Goal: Task Accomplishment & Management: Use online tool/utility

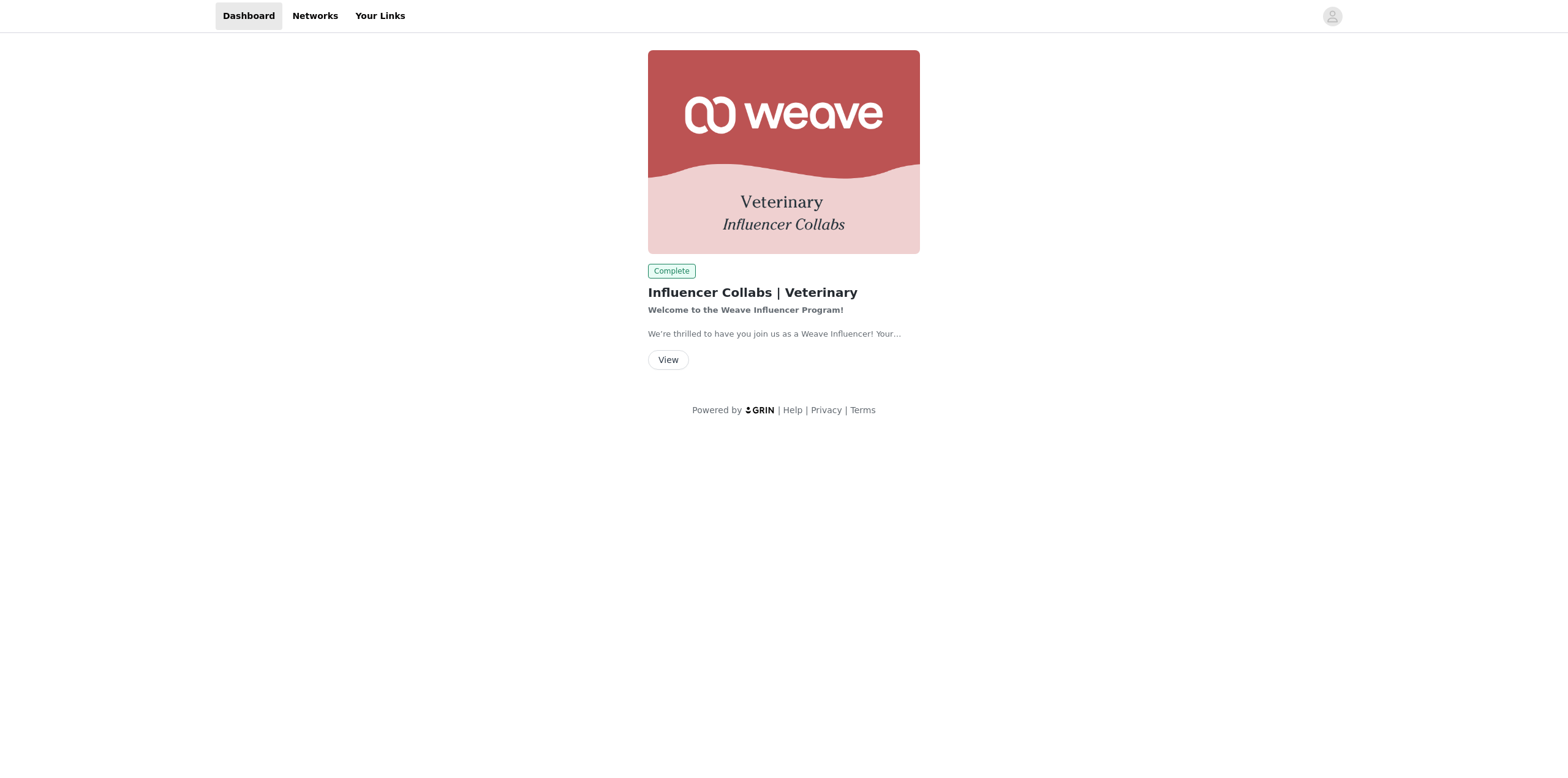
click at [664, 364] on button "View" at bounding box center [668, 359] width 41 height 19
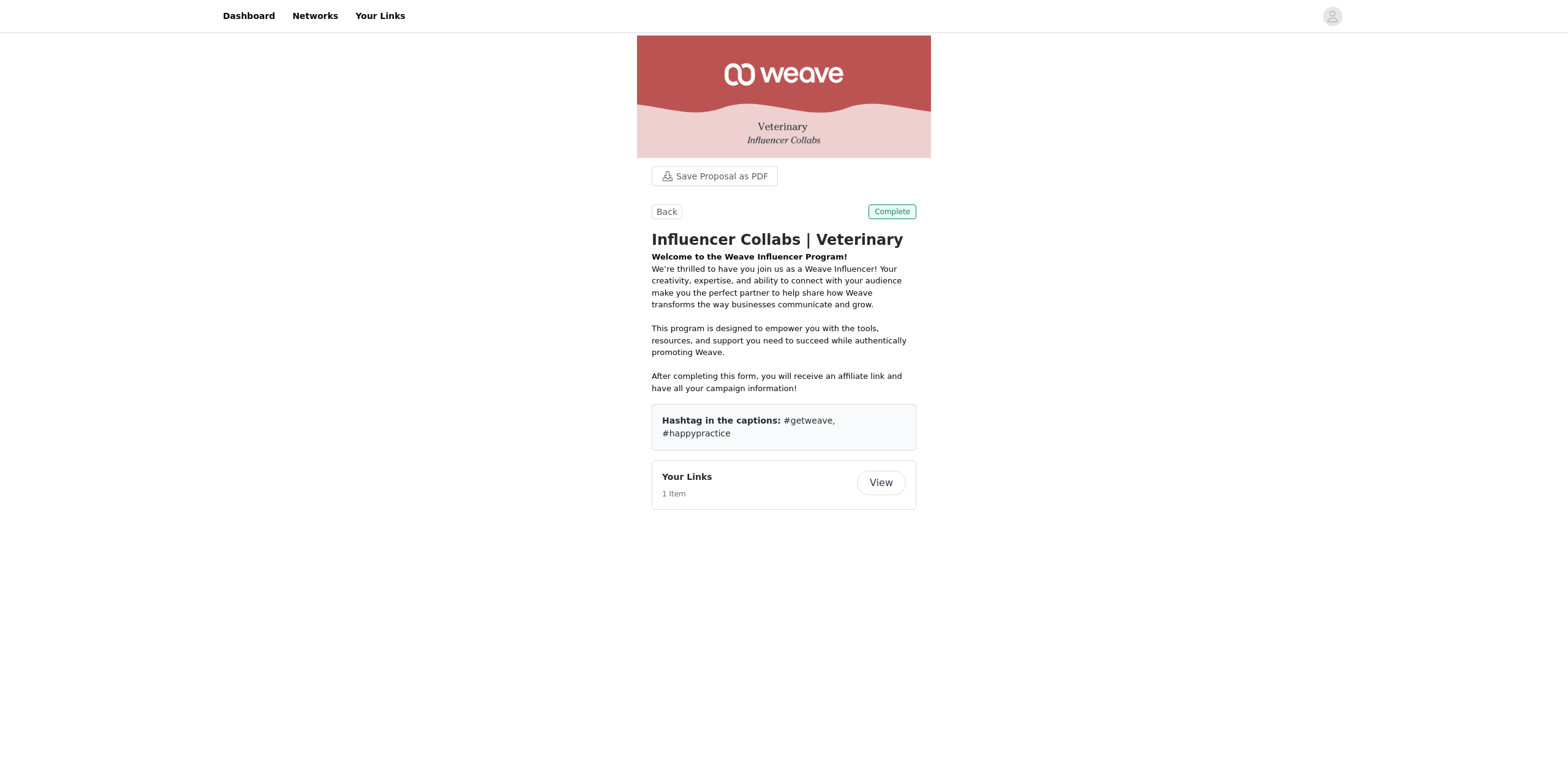
click at [874, 471] on button "View" at bounding box center [882, 483] width 49 height 24
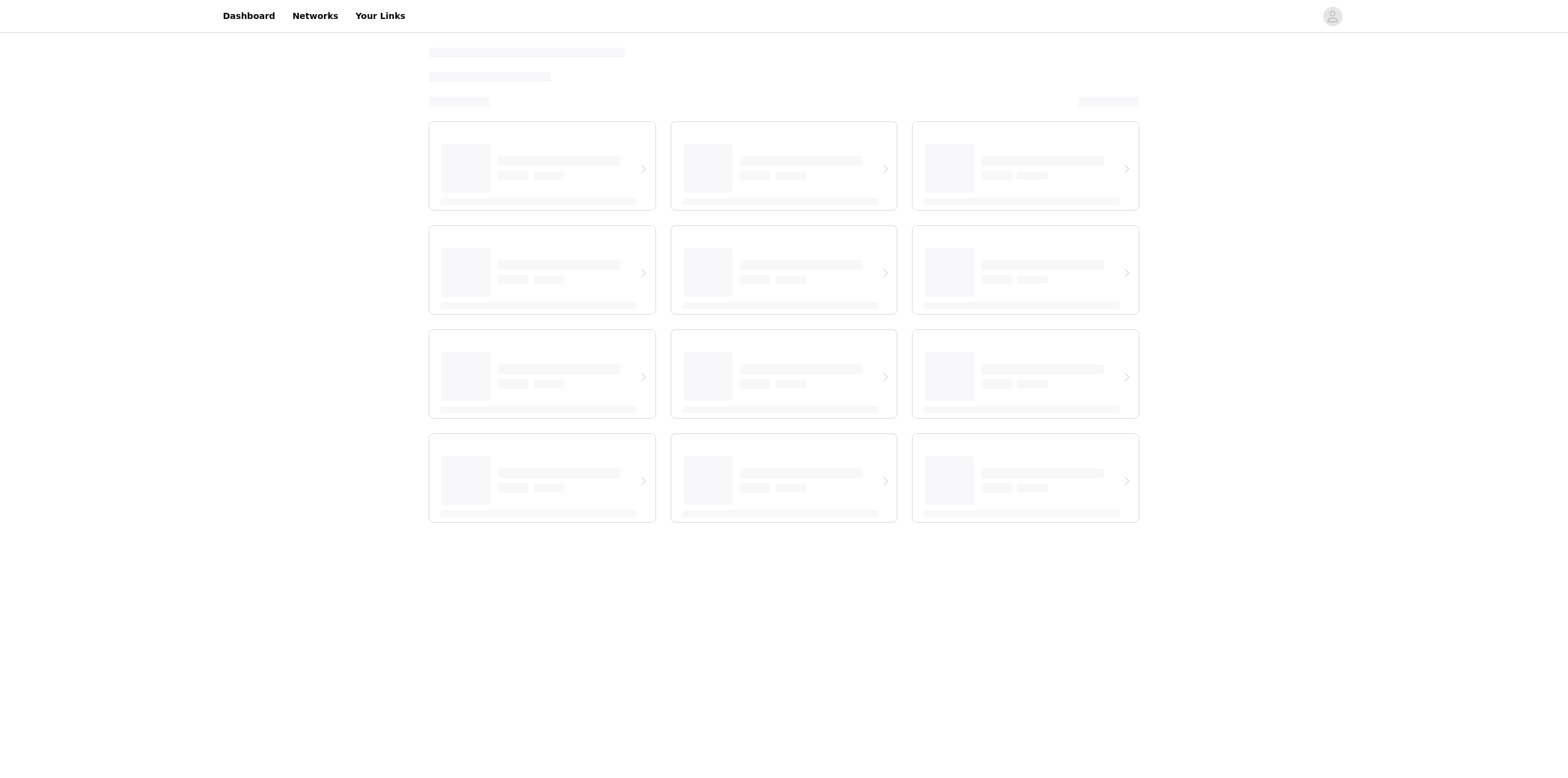
select select "12"
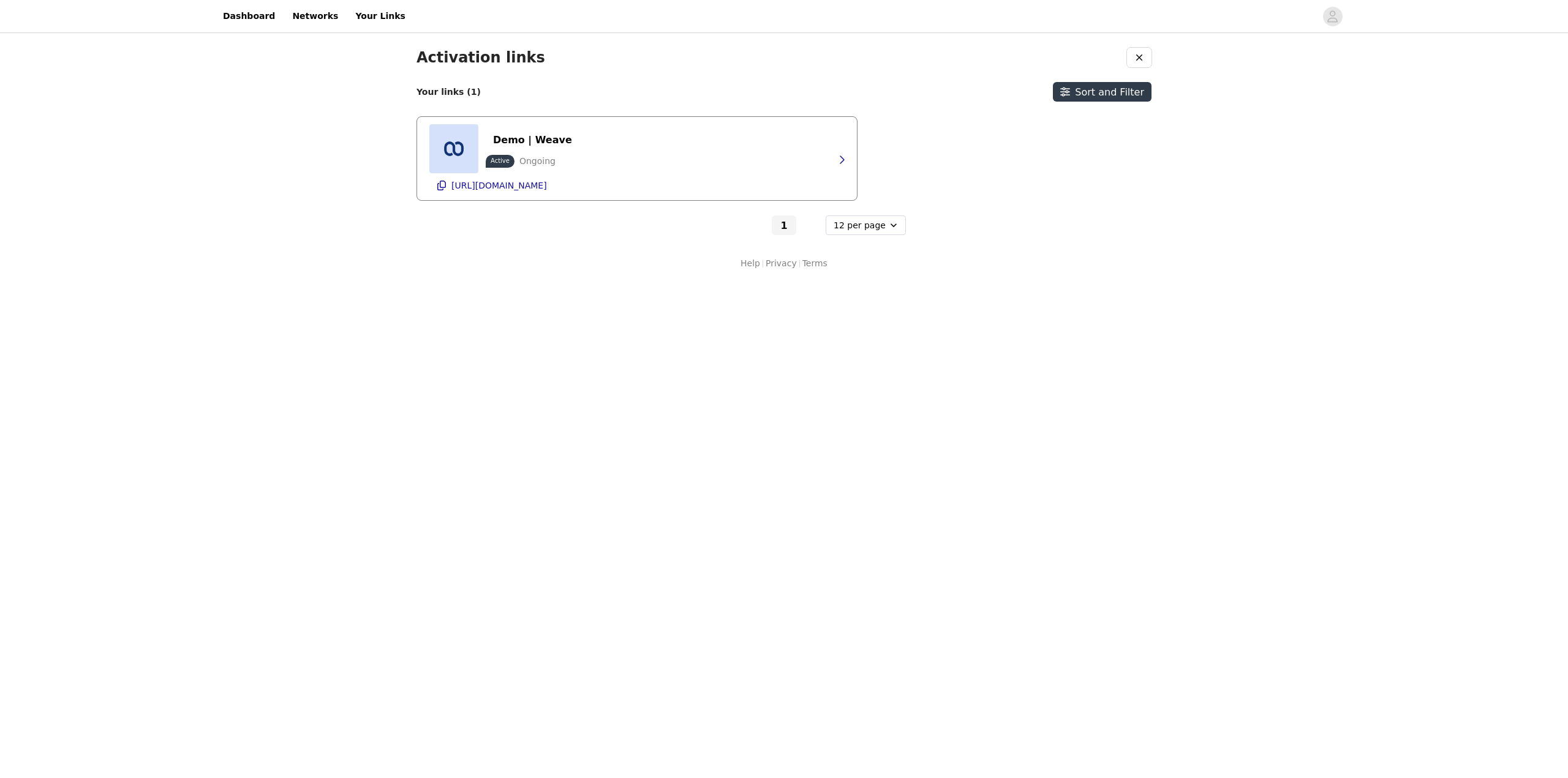
click at [651, 160] on div "Demo | Weave Active Ongoing [URL][DOMAIN_NAME]" at bounding box center [637, 158] width 415 height 83
click at [775, 161] on div "Demo | Weave Active Ongoing [URL][DOMAIN_NAME]" at bounding box center [637, 158] width 415 height 83
click at [784, 156] on div "Demo | Weave Active Ongoing [URL][DOMAIN_NAME]" at bounding box center [637, 158] width 415 height 83
click at [719, 222] on div "1 - Optional 6 per page 12 per page 24 per page" at bounding box center [784, 225] width 735 height 19
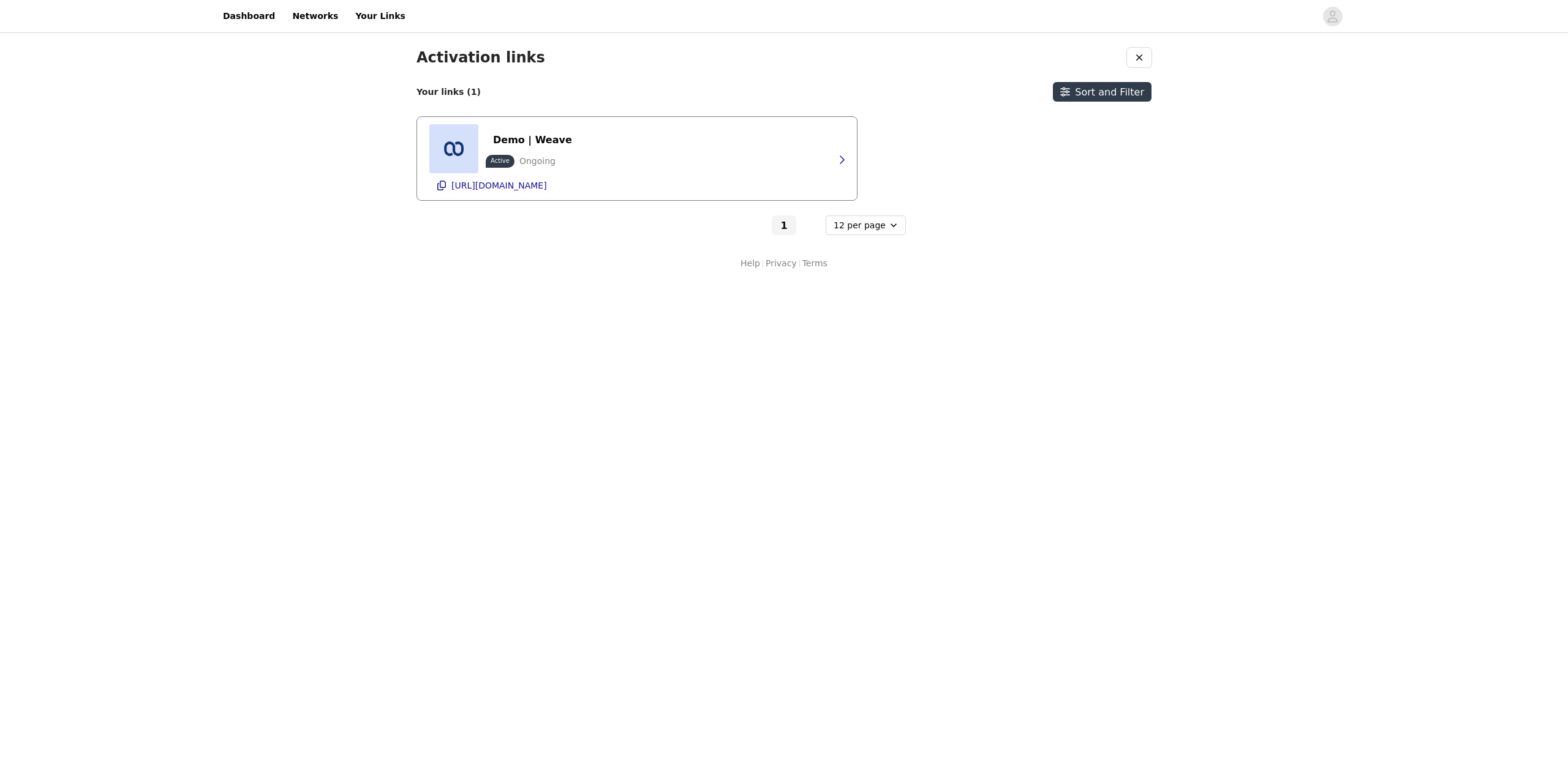
click at [459, 148] on img at bounding box center [454, 148] width 49 height 49
click at [459, 149] on img at bounding box center [454, 148] width 49 height 49
click at [234, 19] on link "Dashboard" at bounding box center [249, 16] width 67 height 27
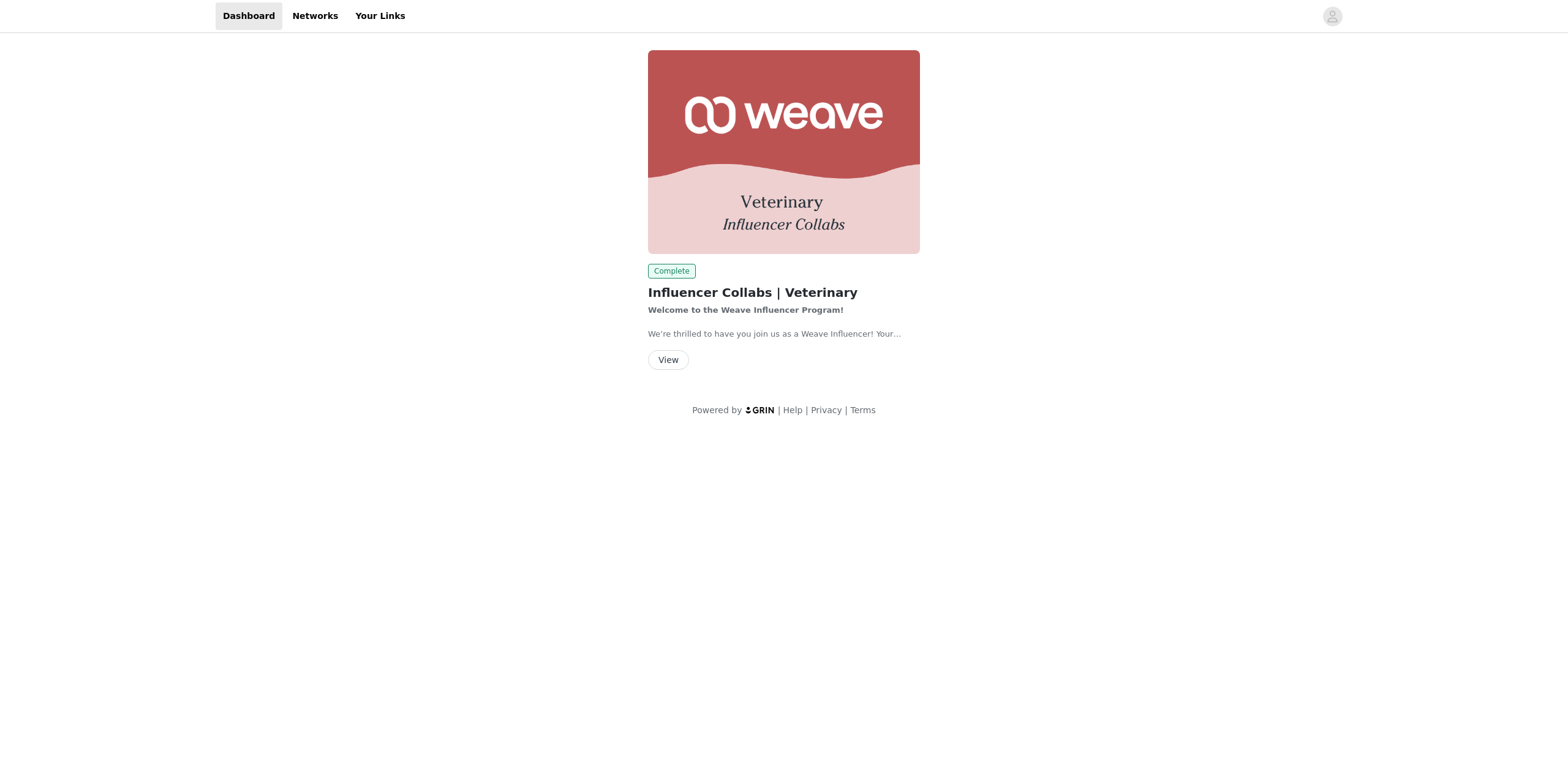
click at [724, 316] on div "Welcome to the Weave Influencer Program! We’re thrilled to have you join us as …" at bounding box center [783, 322] width 272 height 36
click at [668, 362] on button "View" at bounding box center [668, 359] width 41 height 19
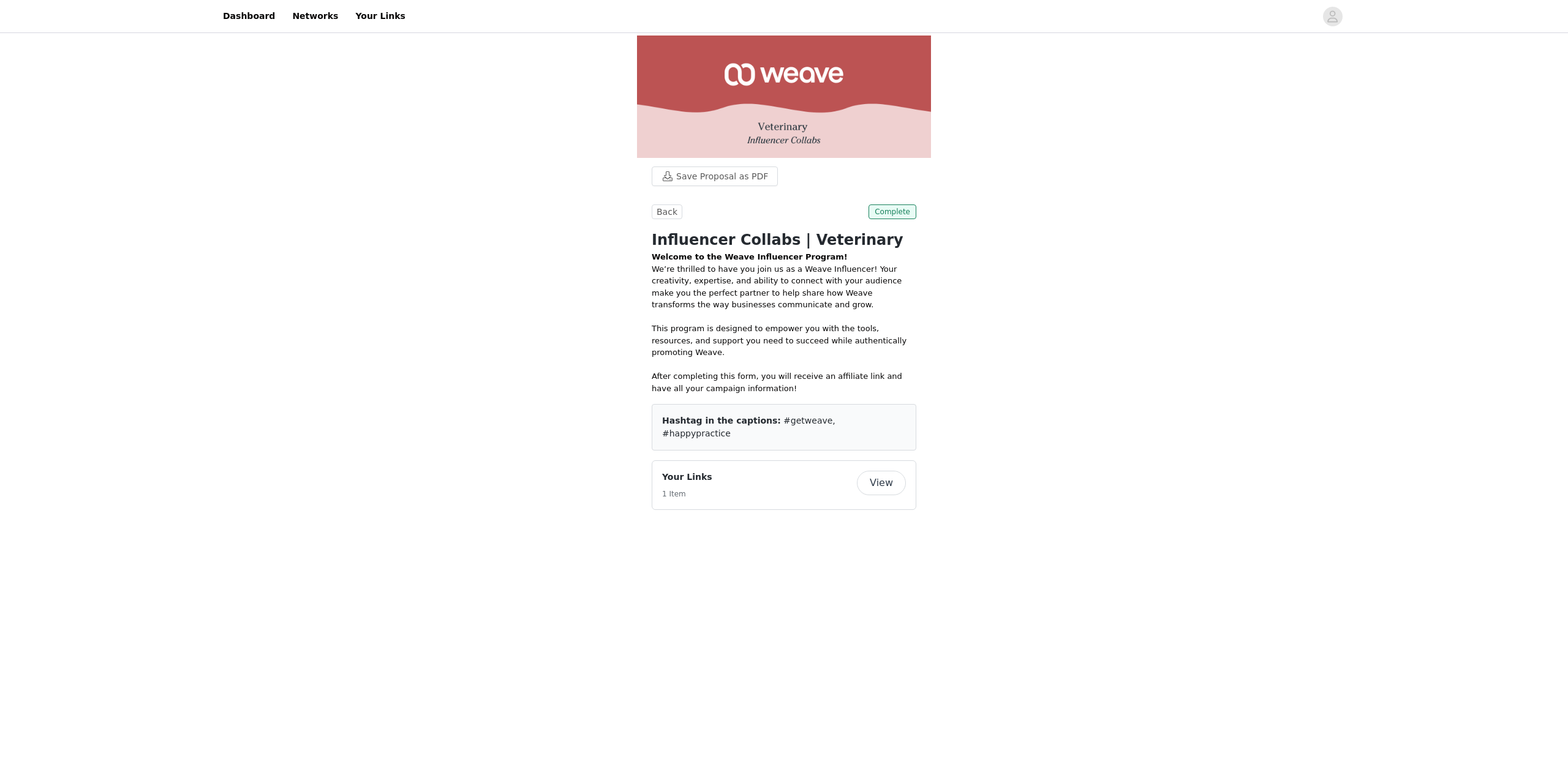
click at [884, 471] on button "View" at bounding box center [882, 483] width 49 height 24
select select "12"
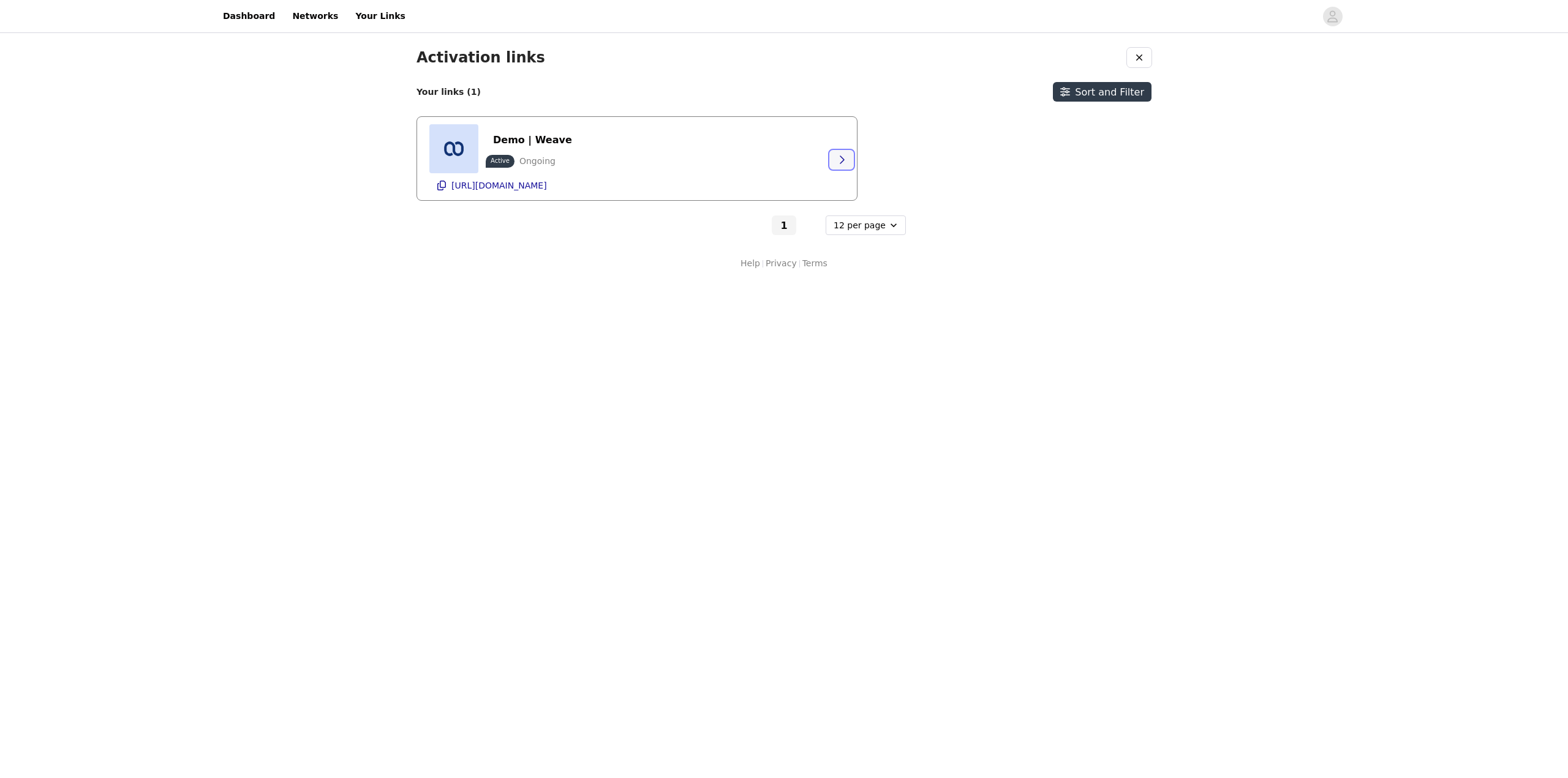
click at [838, 155] on icon "button" at bounding box center [841, 160] width 10 height 10
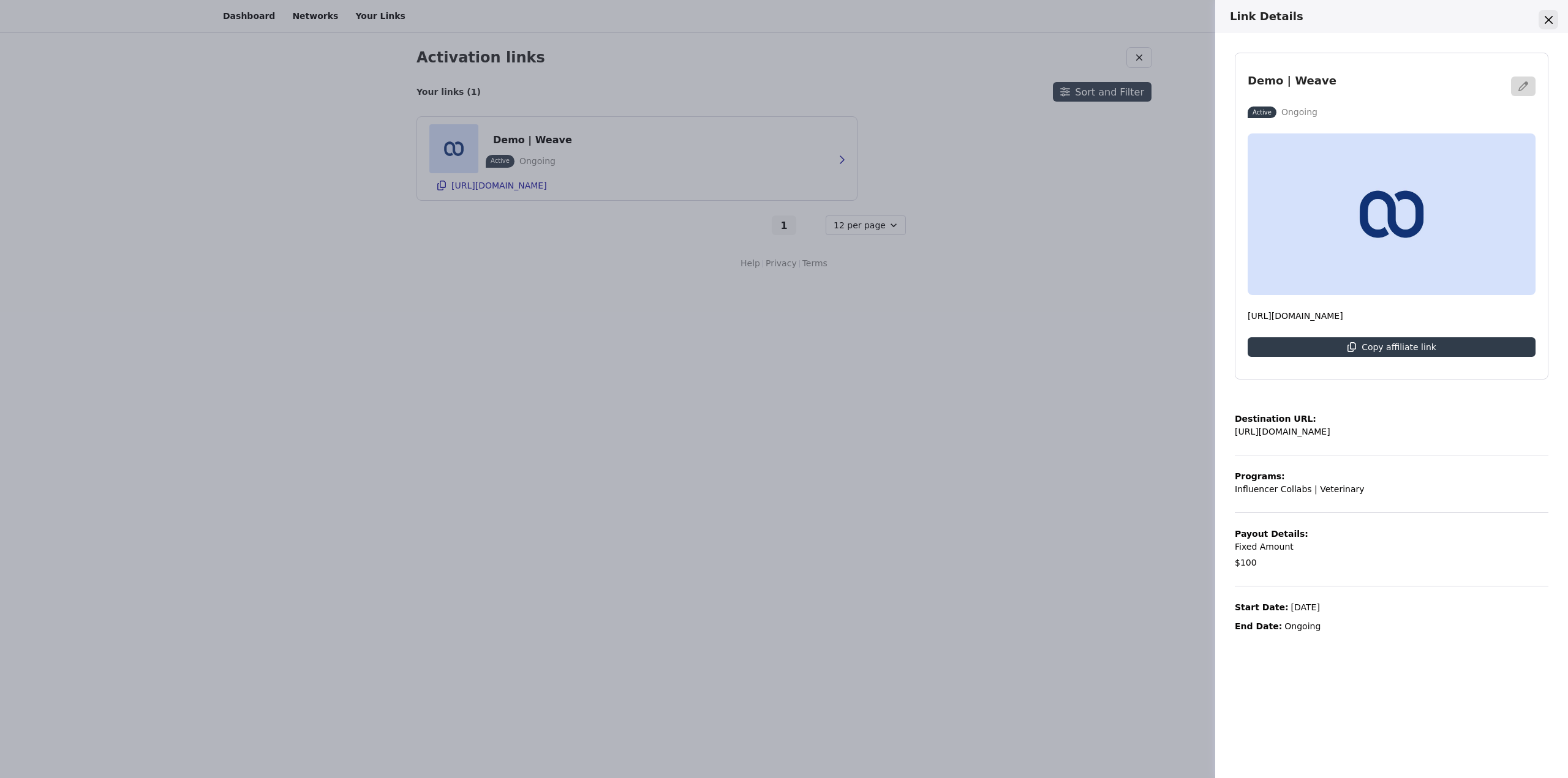
click at [1549, 17] on icon "Close" at bounding box center [1549, 19] width 8 height 8
